Goal: Find specific page/section: Find specific page/section

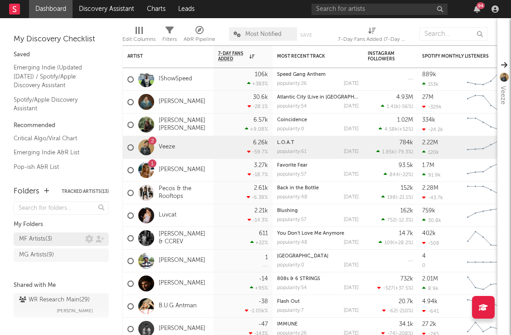
click at [52, 236] on div "MF Artists ( 3 )" at bounding box center [35, 238] width 33 height 11
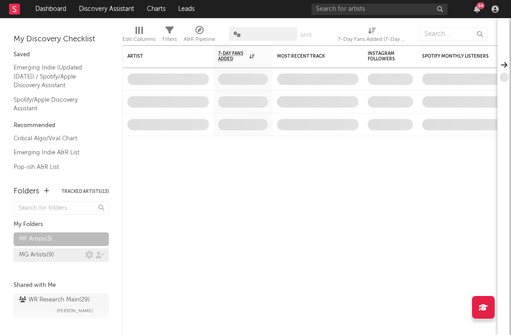
click at [44, 248] on link "MG Artists ( 9 )" at bounding box center [61, 255] width 95 height 14
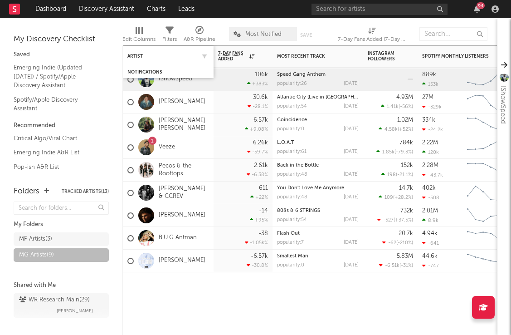
click at [153, 50] on div "Artist" at bounding box center [168, 56] width 82 height 18
click at [136, 55] on div "Artist" at bounding box center [161, 55] width 68 height 5
